Goal: Task Accomplishment & Management: Use online tool/utility

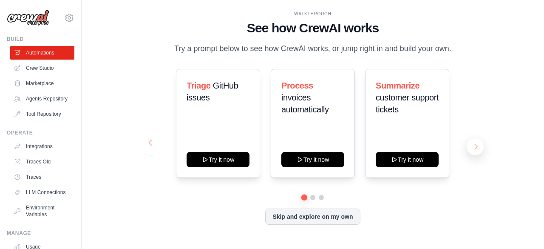
click at [474, 147] on button at bounding box center [475, 146] width 17 height 17
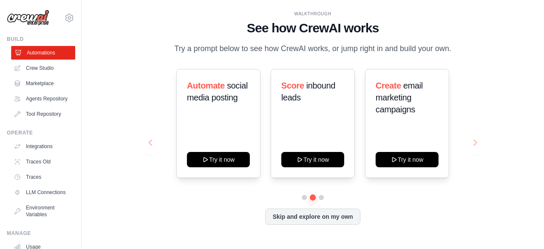
click at [38, 56] on link "Automations" at bounding box center [43, 53] width 64 height 14
click at [39, 70] on link "Crew Studio" at bounding box center [43, 68] width 64 height 14
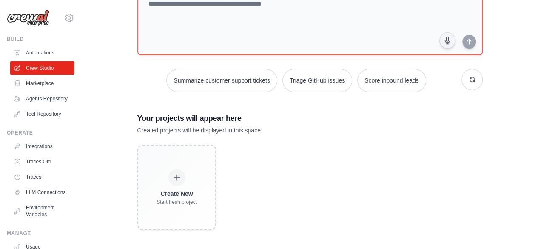
scroll to position [70, 0]
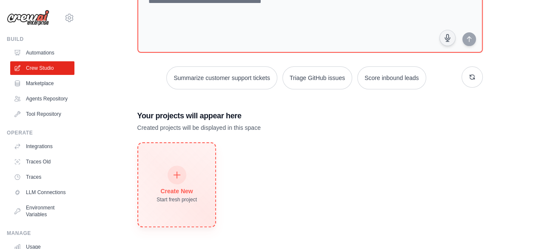
click at [175, 173] on icon at bounding box center [176, 174] width 9 height 9
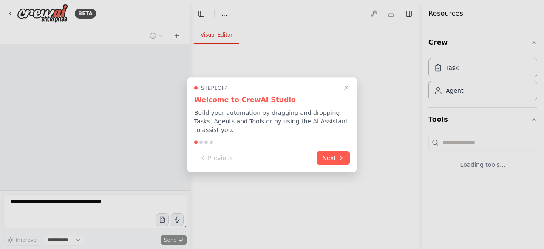
select select "****"
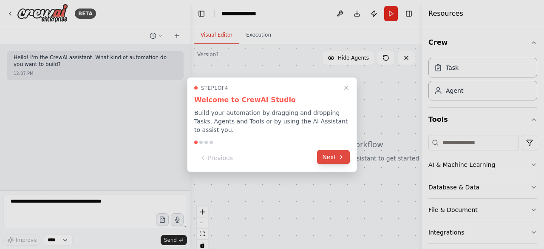
click at [330, 151] on button "Next" at bounding box center [333, 157] width 33 height 14
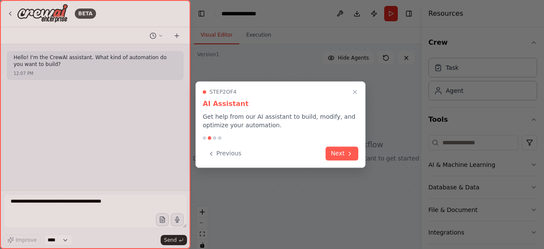
click at [330, 151] on button "Next" at bounding box center [342, 153] width 33 height 14
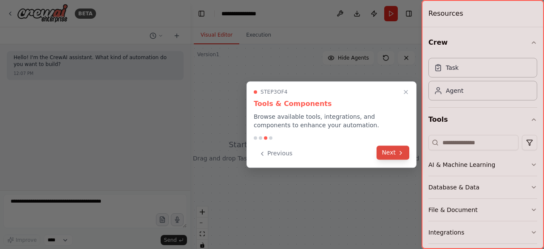
click at [389, 154] on button "Next" at bounding box center [393, 152] width 33 height 14
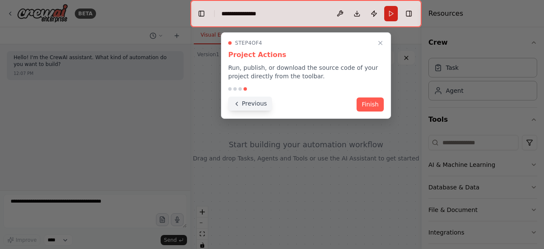
click at [246, 106] on button "Previous" at bounding box center [250, 104] width 44 height 14
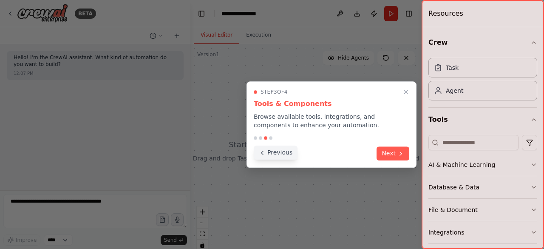
click at [281, 154] on button "Previous" at bounding box center [276, 152] width 44 height 14
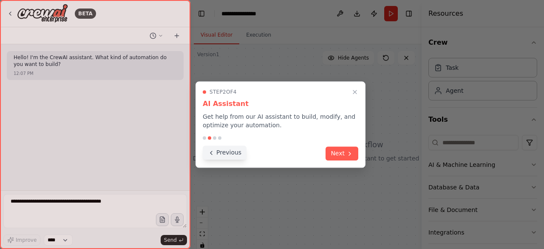
click at [230, 156] on button "Previous" at bounding box center [225, 152] width 44 height 14
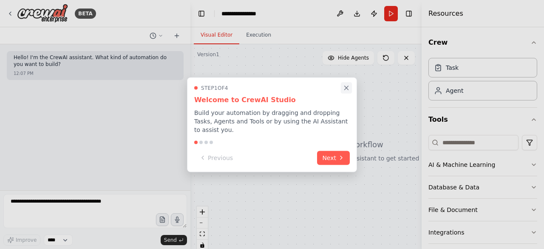
click at [346, 91] on icon "Close walkthrough" at bounding box center [347, 88] width 8 height 8
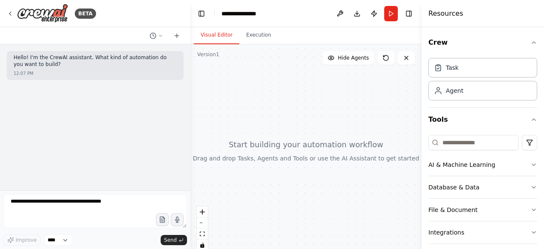
click at [22, 97] on div "Hello! I'm the CrewAI assistant. What kind of automation do you want to build? …" at bounding box center [95, 117] width 190 height 146
click at [39, 63] on p "Hello! I'm the CrewAI assistant. What kind of automation do you want to build?" at bounding box center [95, 60] width 163 height 13
click at [37, 114] on div "Hello! I'm the CrewAI assistant. What kind of automation do you want to build? …" at bounding box center [95, 117] width 190 height 146
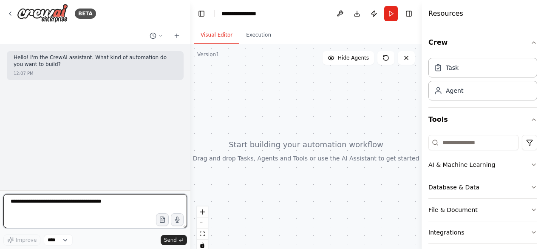
click at [26, 200] on textarea at bounding box center [95, 211] width 184 height 34
type textarea "**********"
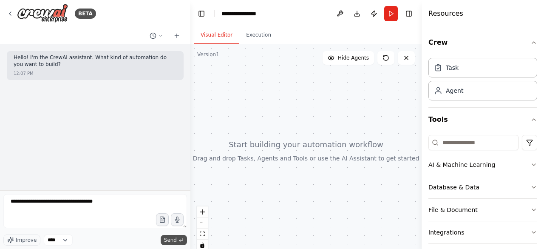
click at [170, 239] on span "Send" at bounding box center [170, 239] width 13 height 7
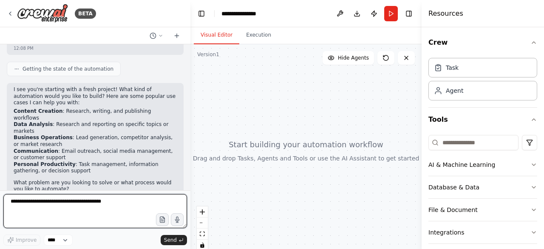
scroll to position [127, 0]
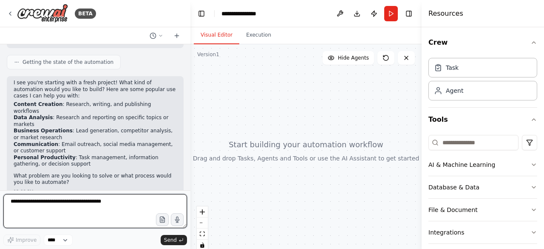
paste textarea "**********"
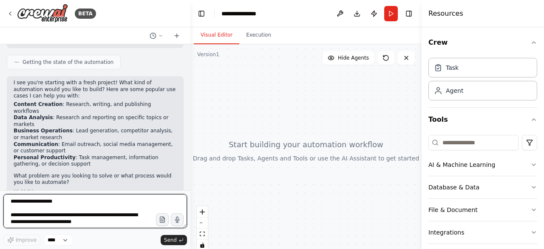
scroll to position [133, 0]
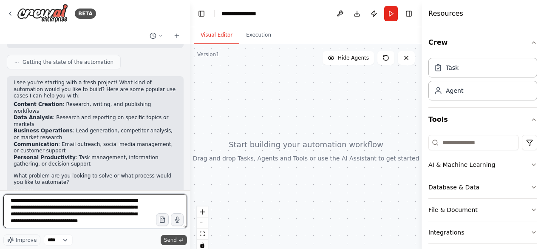
type textarea "**********"
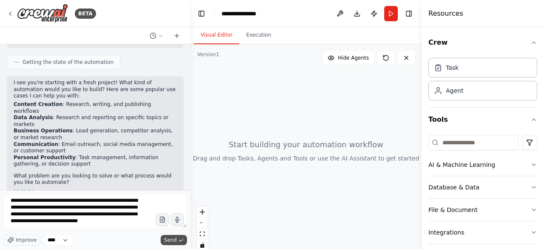
click at [172, 238] on span "Send" at bounding box center [170, 239] width 13 height 7
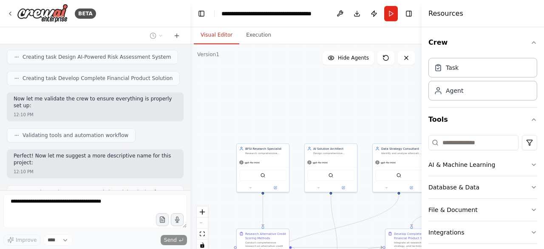
scroll to position [843, 0]
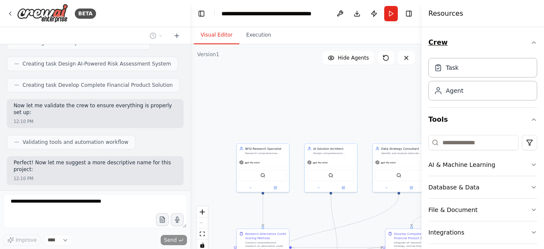
click at [531, 41] on icon "button" at bounding box center [534, 42] width 7 height 7
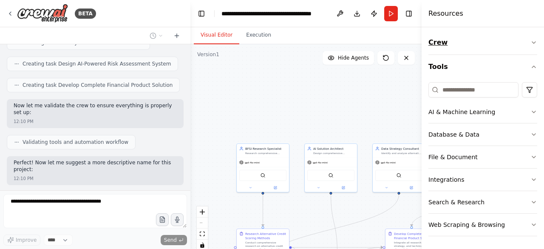
click at [534, 42] on icon "button" at bounding box center [534, 42] width 7 height 7
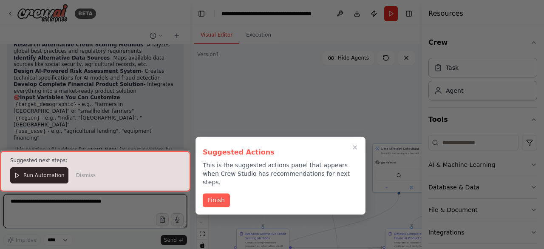
scroll to position [1143, 0]
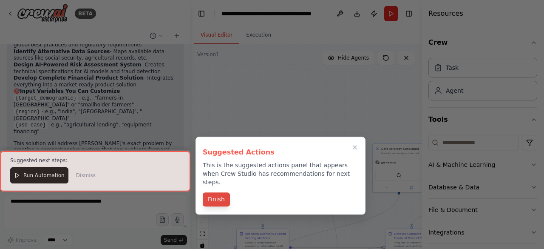
click at [210, 194] on button "Finish" at bounding box center [216, 199] width 27 height 14
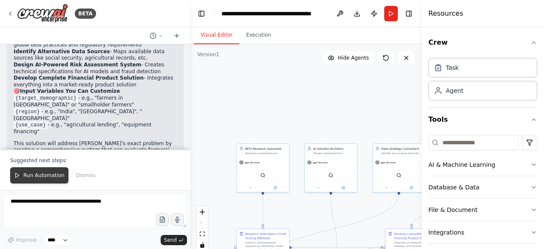
click at [45, 176] on span "Run Automation" at bounding box center [43, 175] width 41 height 7
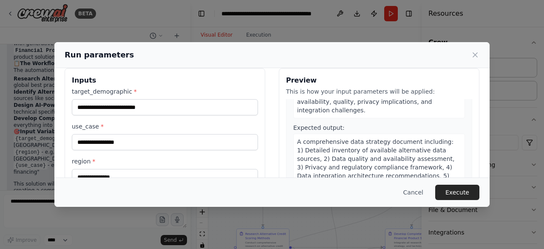
scroll to position [0, 0]
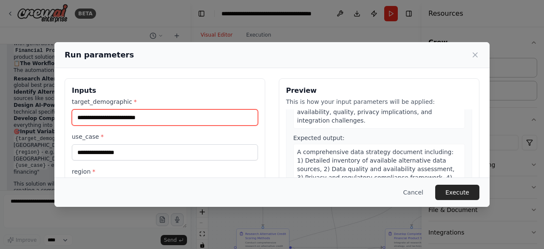
click at [151, 114] on input "target_demographic *" at bounding box center [165, 117] width 186 height 16
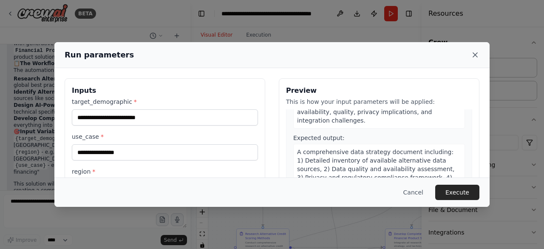
click at [474, 54] on icon at bounding box center [475, 55] width 4 height 4
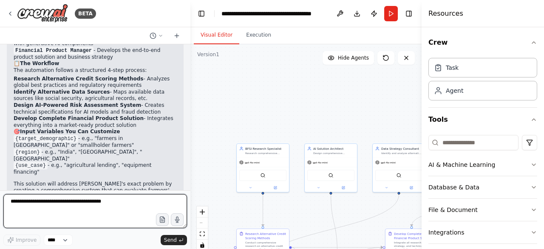
click at [77, 211] on textarea at bounding box center [95, 211] width 184 height 34
type textarea "**********"
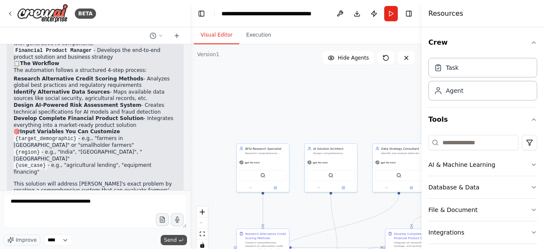
click at [168, 238] on span "Send" at bounding box center [170, 239] width 13 height 7
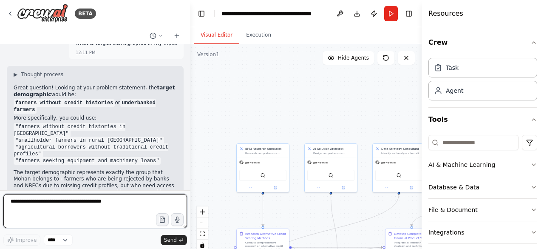
scroll to position [1354, 0]
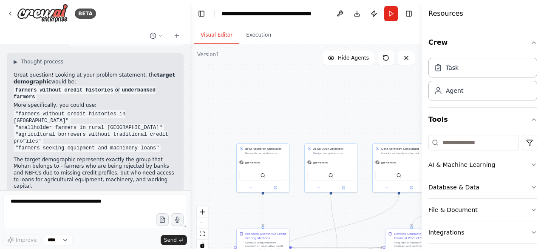
drag, startPoint x: 18, startPoint y: 150, endPoint x: 149, endPoint y: 150, distance: 130.5
copy code "farmers without credit histories in West Bengal"
click at [390, 17] on button "Run" at bounding box center [391, 13] width 14 height 15
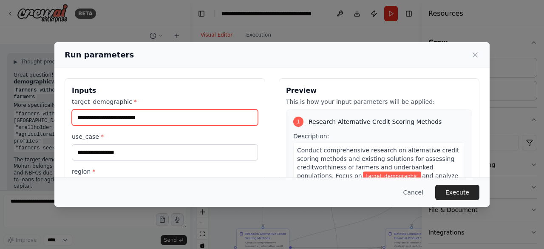
click at [150, 118] on input "target_demographic *" at bounding box center [165, 117] width 186 height 16
paste input "**********"
type input "**********"
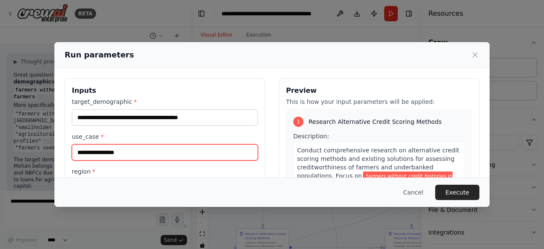
click at [97, 155] on input "use_case *" at bounding box center [165, 152] width 186 height 16
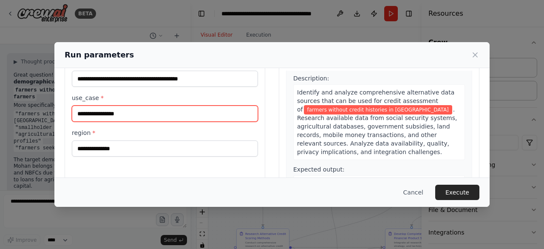
scroll to position [39, 0]
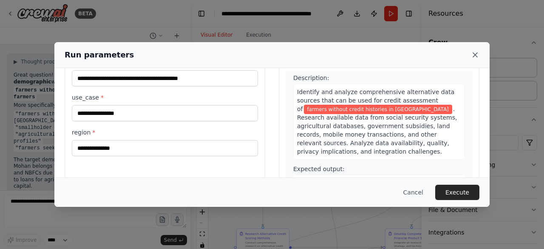
click at [473, 54] on icon at bounding box center [475, 55] width 9 height 9
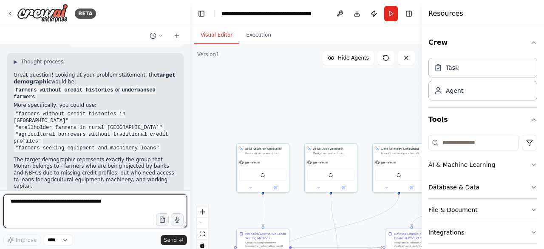
click at [43, 203] on textarea at bounding box center [95, 211] width 184 height 34
type textarea "**********"
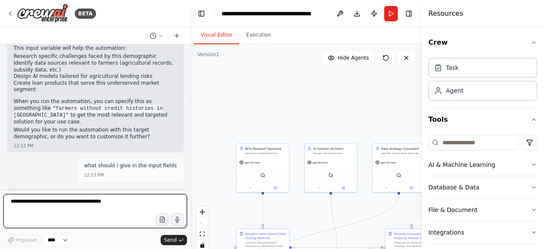
scroll to position [1511, 0]
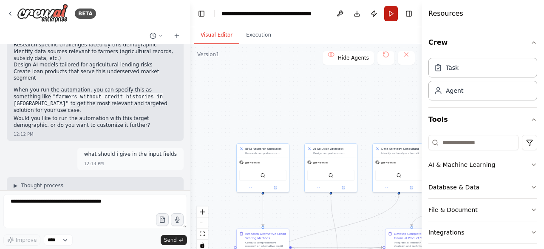
click at [391, 17] on button "Run" at bounding box center [391, 13] width 14 height 15
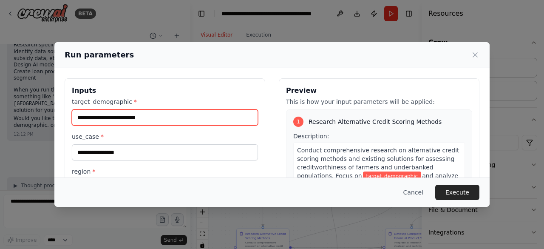
click at [124, 122] on input "target_demographic *" at bounding box center [165, 117] width 186 height 16
type input "**********"
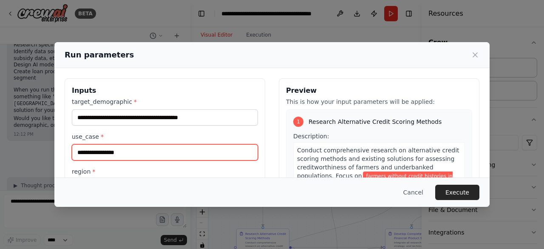
click at [108, 154] on input "use_case *" at bounding box center [165, 152] width 186 height 16
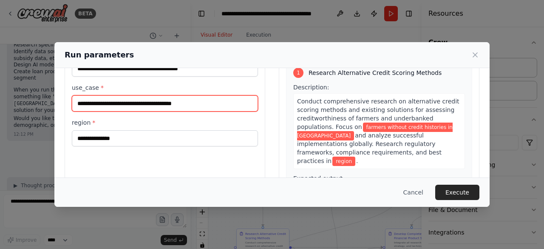
scroll to position [52, 0]
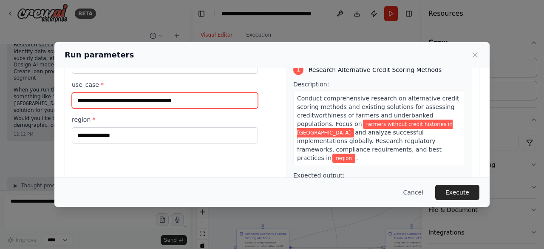
type input "**********"
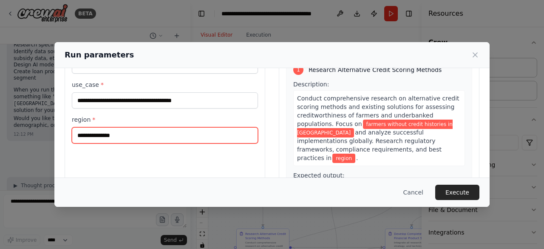
click at [112, 134] on input "region *" at bounding box center [165, 135] width 186 height 16
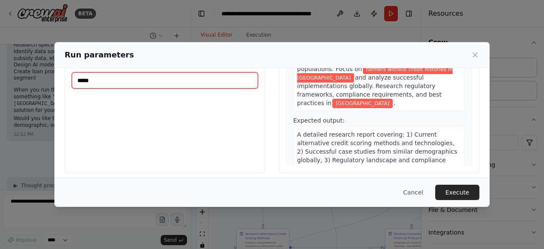
scroll to position [108, 0]
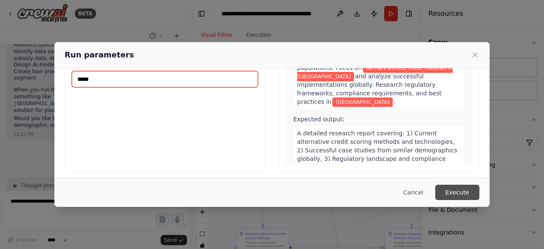
type input "*****"
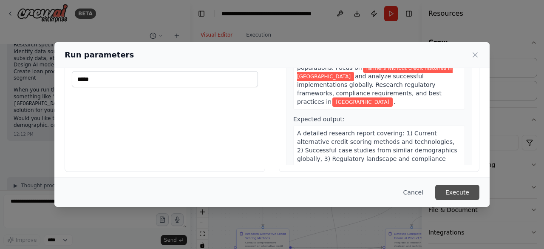
click at [460, 188] on button "Execute" at bounding box center [457, 192] width 44 height 15
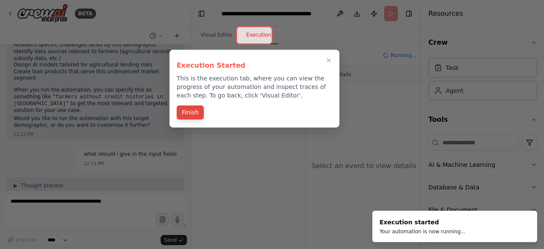
click at [192, 114] on button "Finish" at bounding box center [190, 112] width 27 height 14
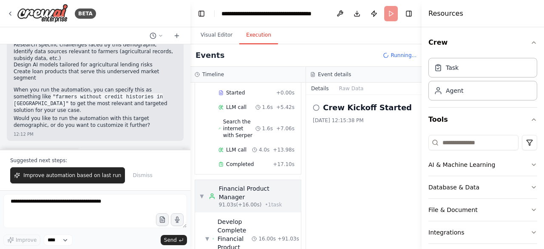
scroll to position [779, 0]
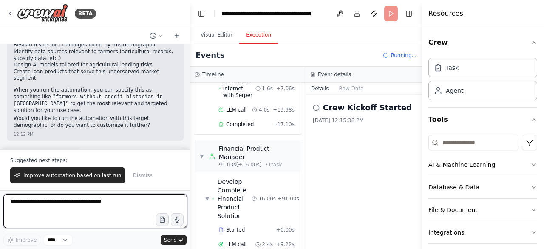
click at [37, 205] on textarea at bounding box center [95, 211] width 184 height 34
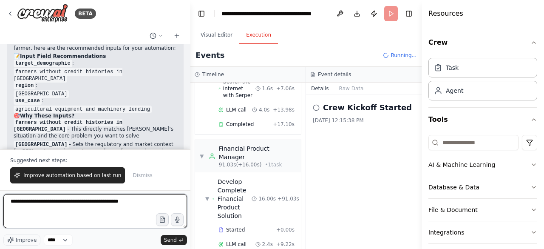
type textarea "**********"
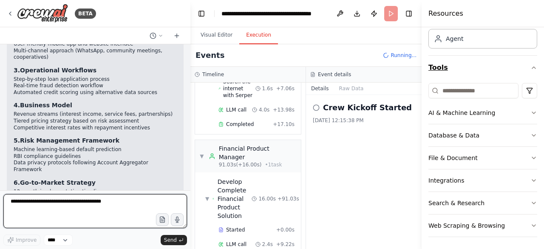
scroll to position [0, 0]
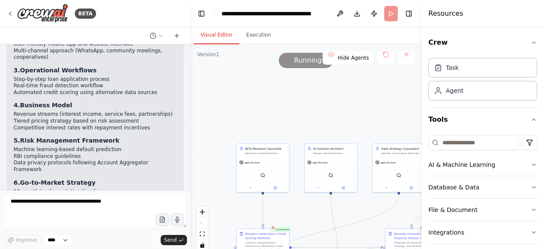
click at [217, 34] on button "Visual Editor" at bounding box center [216, 35] width 45 height 18
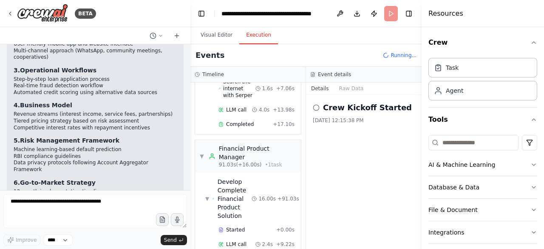
click at [252, 34] on button "Execution" at bounding box center [258, 35] width 39 height 18
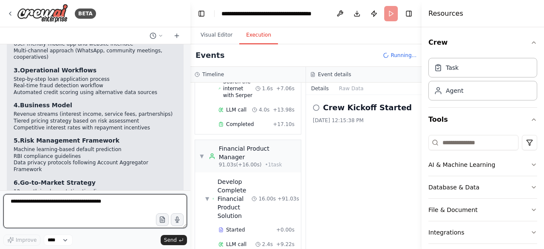
click at [41, 206] on textarea at bounding box center [95, 211] width 184 height 34
type textarea "**********"
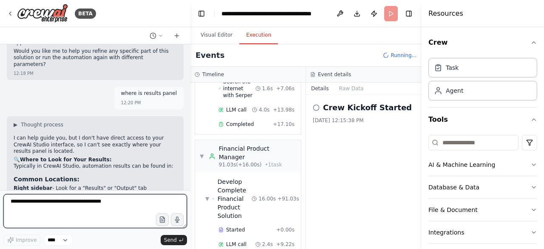
scroll to position [52, 0]
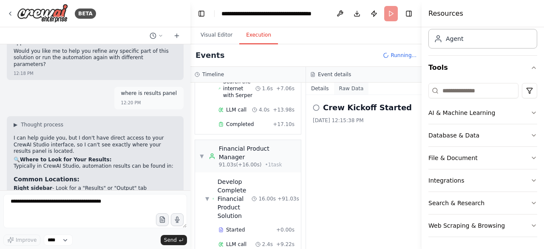
click at [346, 85] on button "Raw Data" at bounding box center [351, 88] width 35 height 12
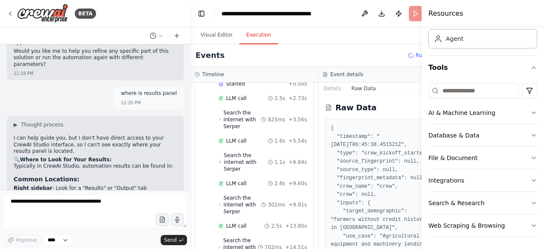
scroll to position [0, 0]
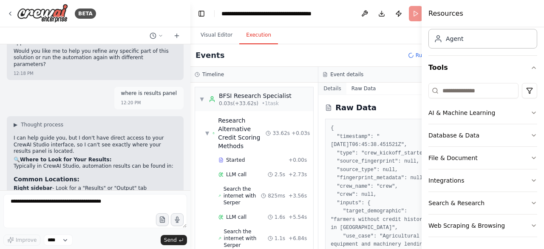
click at [327, 91] on button "Details" at bounding box center [332, 88] width 28 height 12
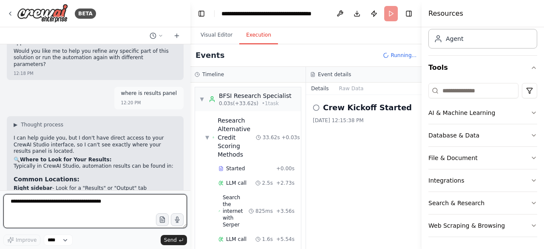
click at [91, 198] on textarea at bounding box center [95, 211] width 184 height 34
type textarea "**********"
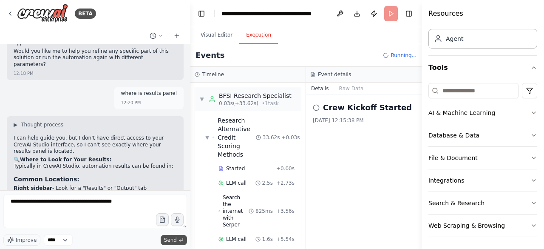
click at [174, 241] on span "Send" at bounding box center [170, 239] width 13 height 7
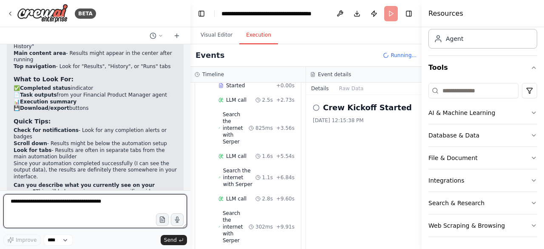
scroll to position [2486, 0]
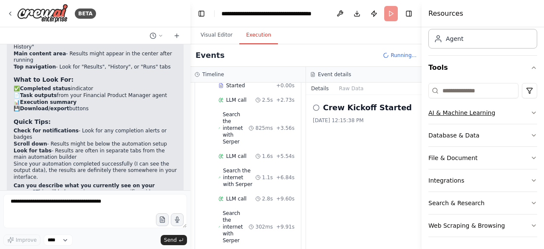
click at [531, 111] on icon "button" at bounding box center [534, 112] width 7 height 7
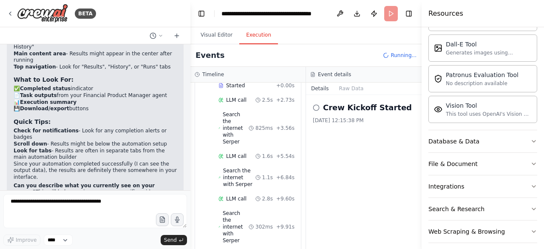
scroll to position [180, 0]
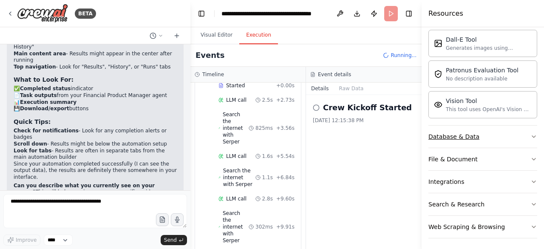
click at [531, 133] on icon "button" at bounding box center [534, 136] width 7 height 7
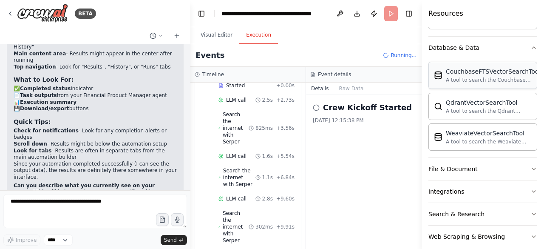
scroll to position [278, 0]
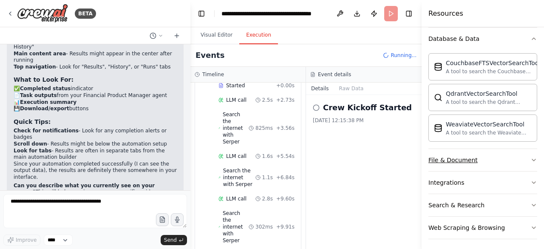
click at [531, 156] on icon "button" at bounding box center [534, 159] width 7 height 7
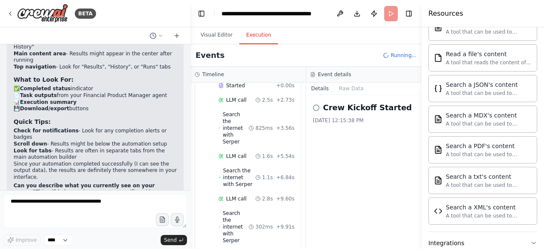
scroll to position [527, 0]
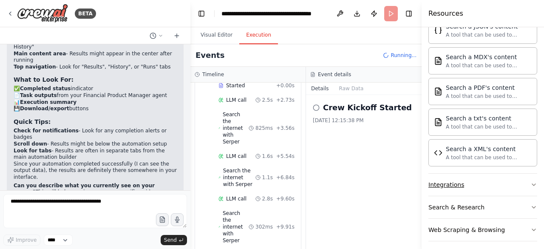
click at [531, 181] on icon "button" at bounding box center [534, 184] width 7 height 7
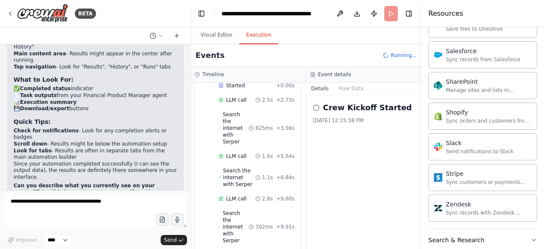
scroll to position [1201, 0]
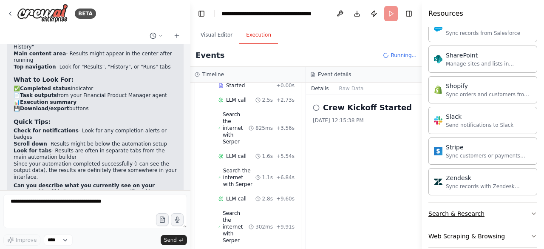
click at [531, 210] on icon "button" at bounding box center [534, 213] width 7 height 7
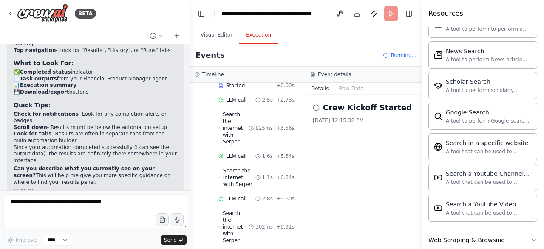
scroll to position [2605, 0]
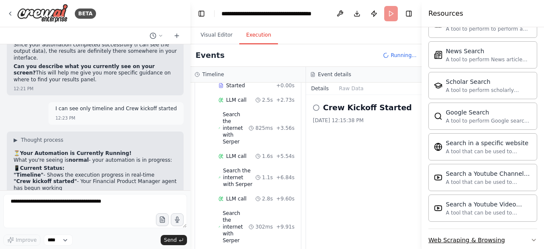
click at [531, 236] on icon "button" at bounding box center [534, 239] width 7 height 7
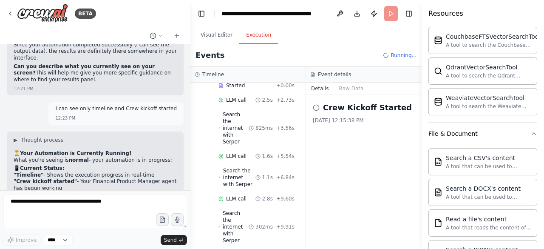
scroll to position [0, 0]
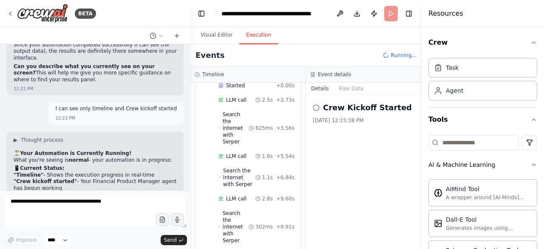
click at [385, 176] on div "Crew Kickoff Started 9/20/2025, 12:15:38 PM" at bounding box center [364, 172] width 116 height 154
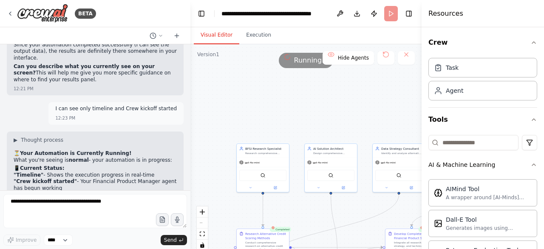
click at [216, 33] on button "Visual Editor" at bounding box center [216, 35] width 45 height 18
click at [407, 56] on button at bounding box center [406, 58] width 17 height 14
click at [405, 55] on button at bounding box center [406, 58] width 17 height 14
click at [406, 55] on button at bounding box center [406, 58] width 17 height 14
click at [202, 231] on icon "fit view" at bounding box center [202, 233] width 5 height 5
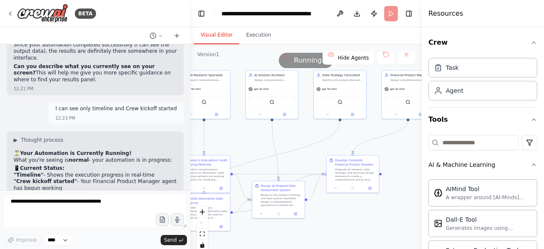
click at [203, 222] on div "React Flow controls" at bounding box center [202, 228] width 11 height 44
click at [203, 211] on icon "zoom in" at bounding box center [202, 211] width 5 height 5
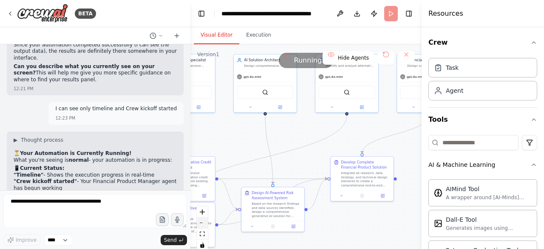
click at [203, 225] on button "zoom out" at bounding box center [202, 222] width 11 height 11
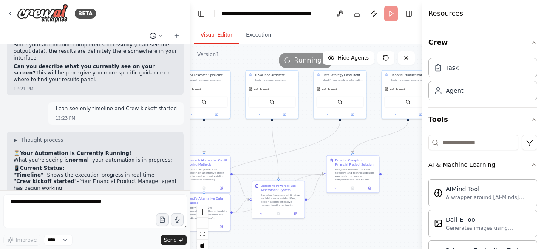
click at [161, 37] on icon at bounding box center [160, 35] width 5 height 5
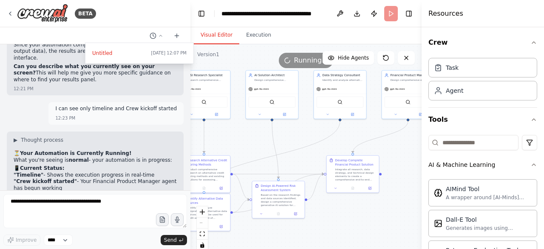
click at [72, 198] on div at bounding box center [95, 124] width 190 height 249
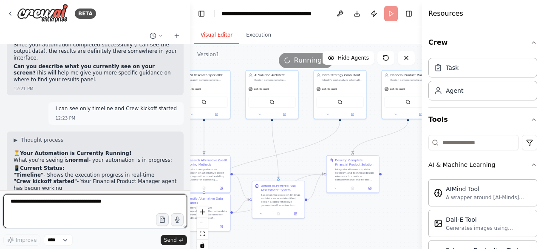
click at [72, 199] on textarea at bounding box center [95, 211] width 184 height 34
paste textarea "**********"
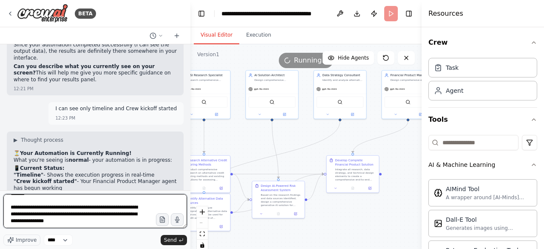
scroll to position [222, 0]
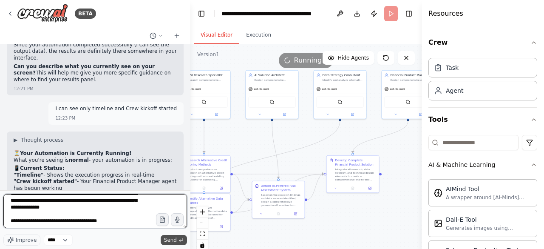
type textarea "**********"
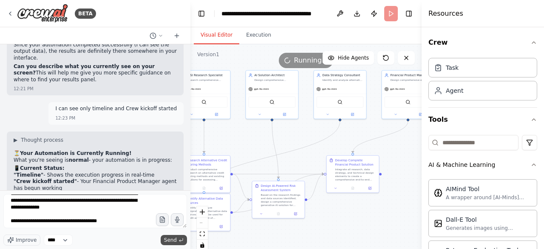
click at [167, 239] on span "Send" at bounding box center [170, 239] width 13 height 7
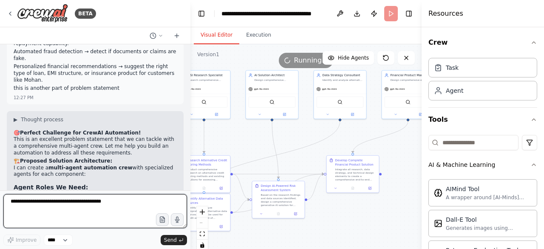
scroll to position [3078, 0]
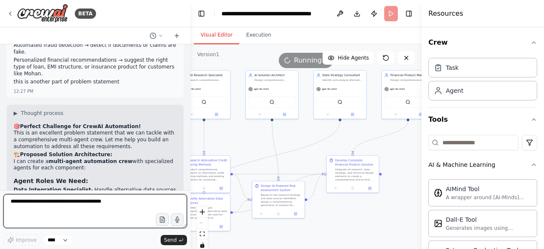
click at [39, 204] on textarea at bounding box center [95, 211] width 184 height 34
type textarea "***"
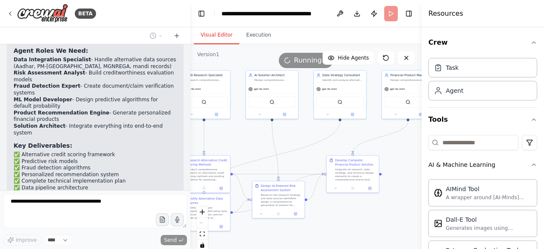
scroll to position [3214, 0]
